Goal: Transaction & Acquisition: Purchase product/service

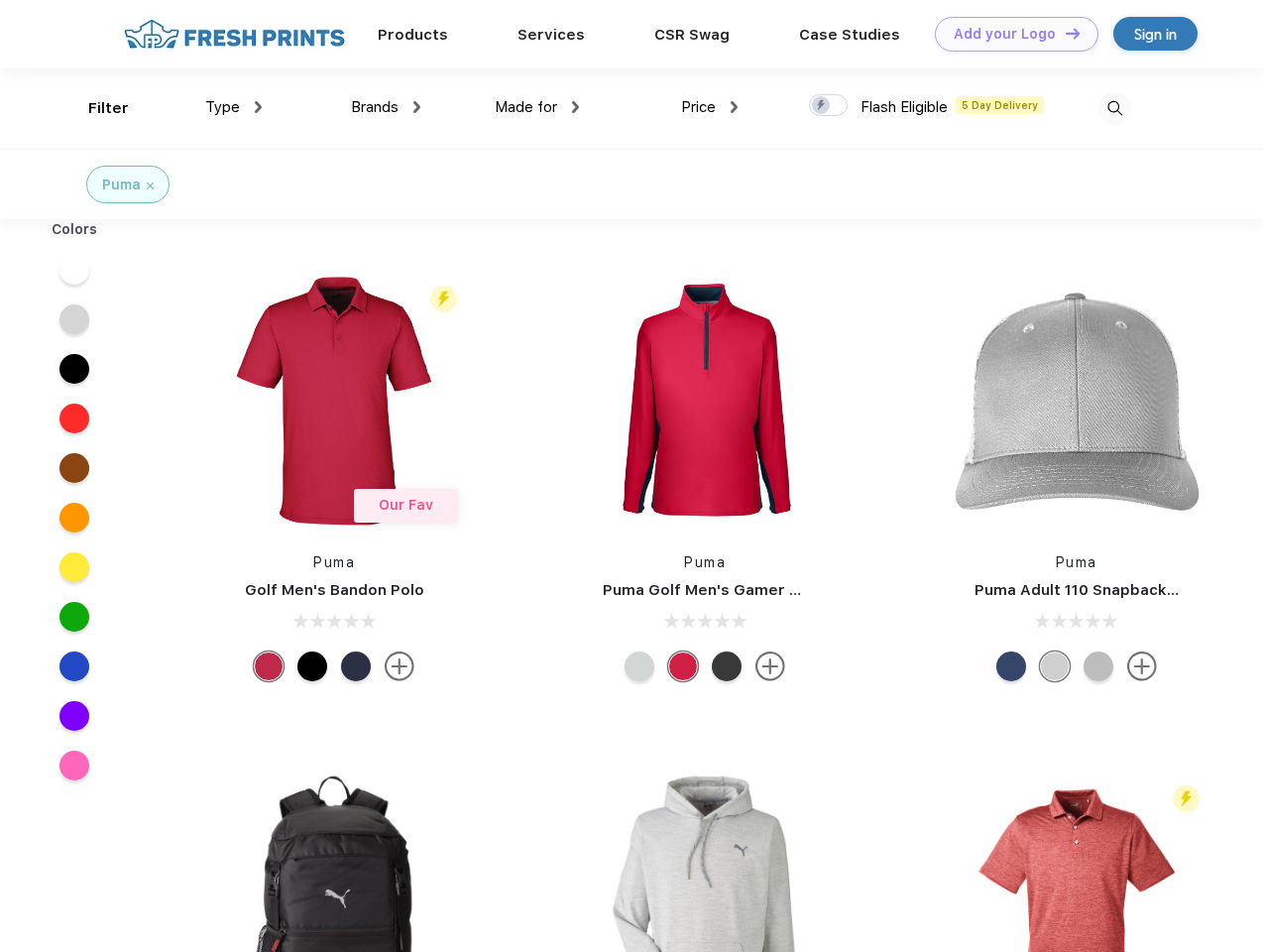
click at [1009, 34] on link "Add your Logo Design Tool" at bounding box center [1017, 34] width 164 height 35
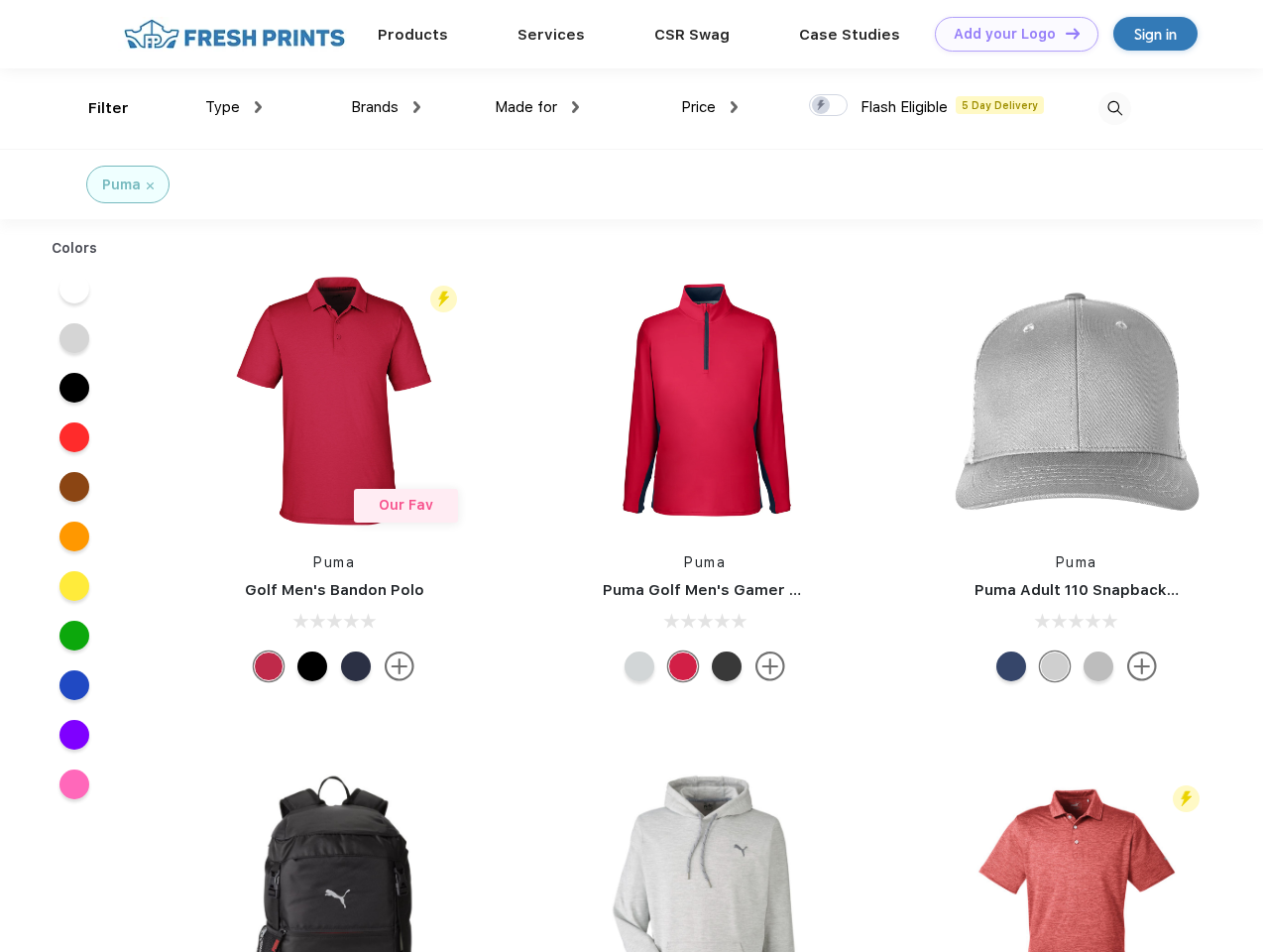
click at [0, 0] on div "Design Tool" at bounding box center [0, 0] width 0 height 0
click at [1064, 33] on link "Add your Logo Design Tool" at bounding box center [1017, 34] width 164 height 35
click at [95, 108] on div "Filter" at bounding box center [108, 108] width 41 height 23
click at [234, 107] on span "Type" at bounding box center [222, 107] width 35 height 18
click at [386, 107] on span "Brands" at bounding box center [375, 107] width 48 height 18
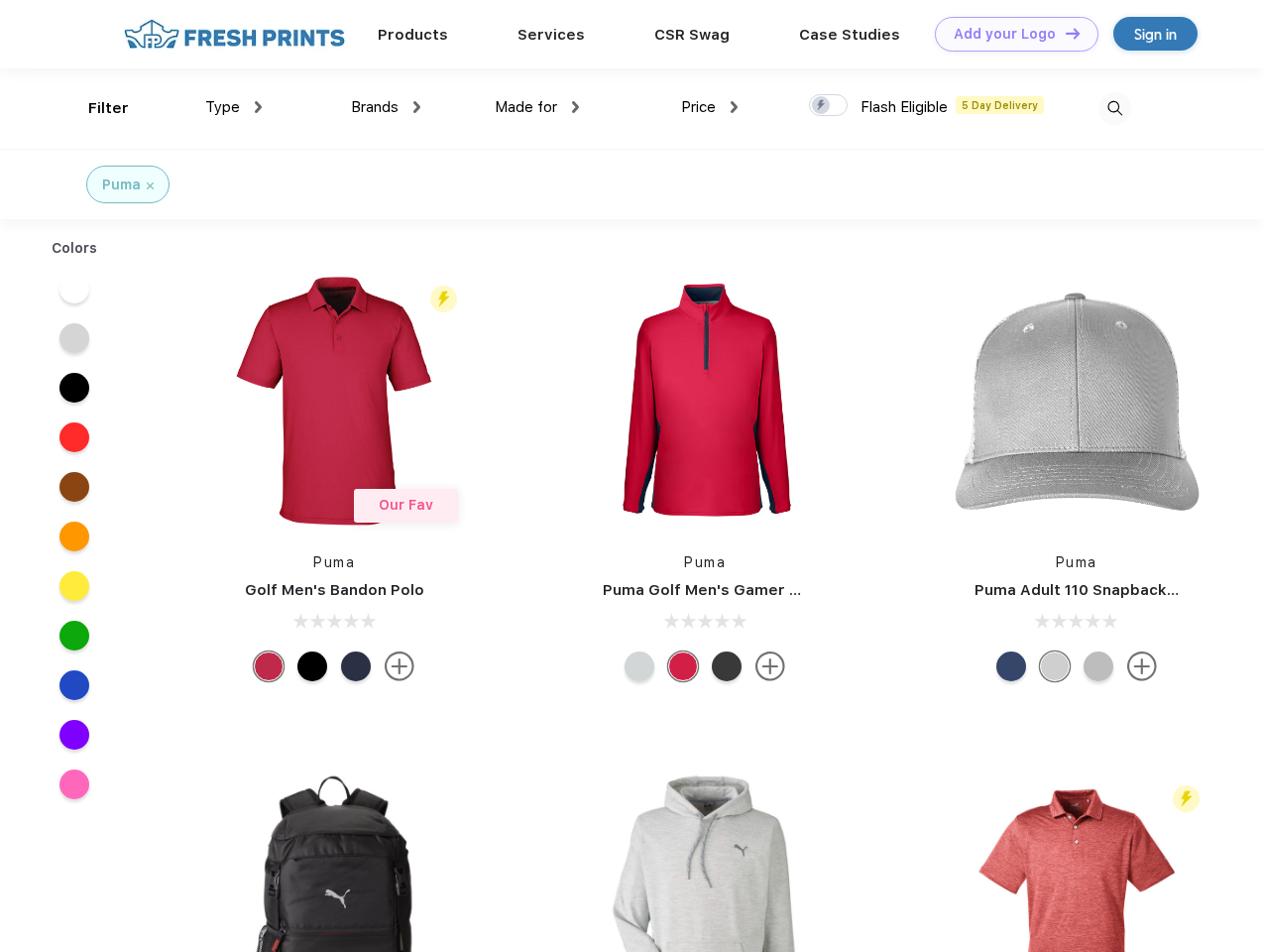
click at [537, 107] on span "Made for" at bounding box center [526, 107] width 62 height 18
click at [710, 107] on span "Price" at bounding box center [698, 107] width 35 height 18
click at [829, 106] on div at bounding box center [828, 105] width 39 height 22
click at [822, 106] on input "checkbox" at bounding box center [815, 99] width 13 height 13
click at [1115, 108] on img at bounding box center [1115, 108] width 33 height 33
